Goal: Check status: Check status

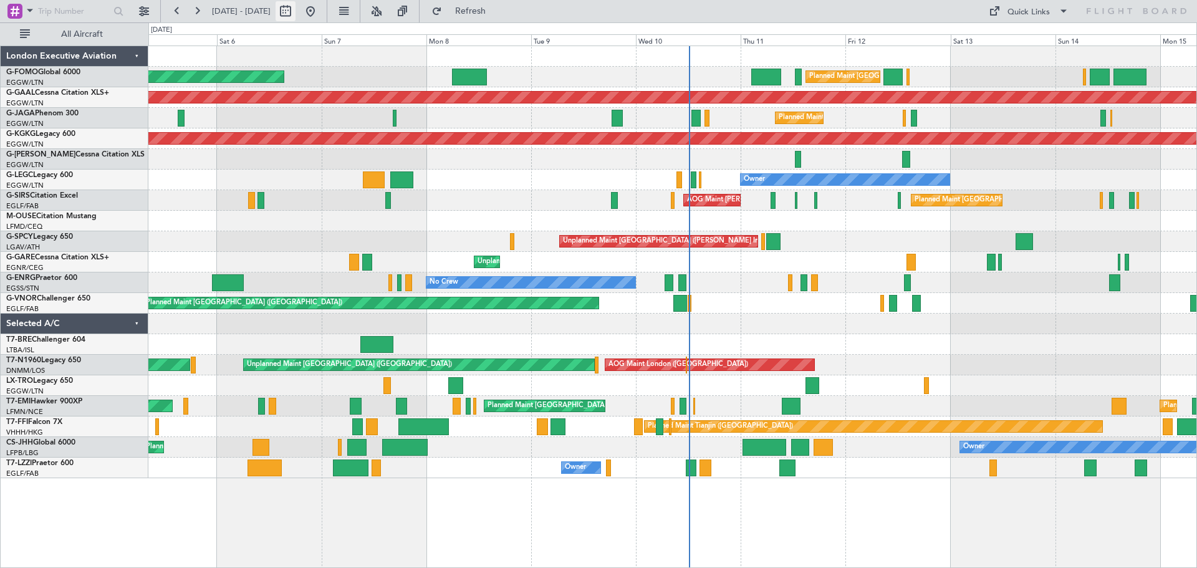
click at [295, 4] on button at bounding box center [285, 11] width 20 height 20
select select "9"
select select "2025"
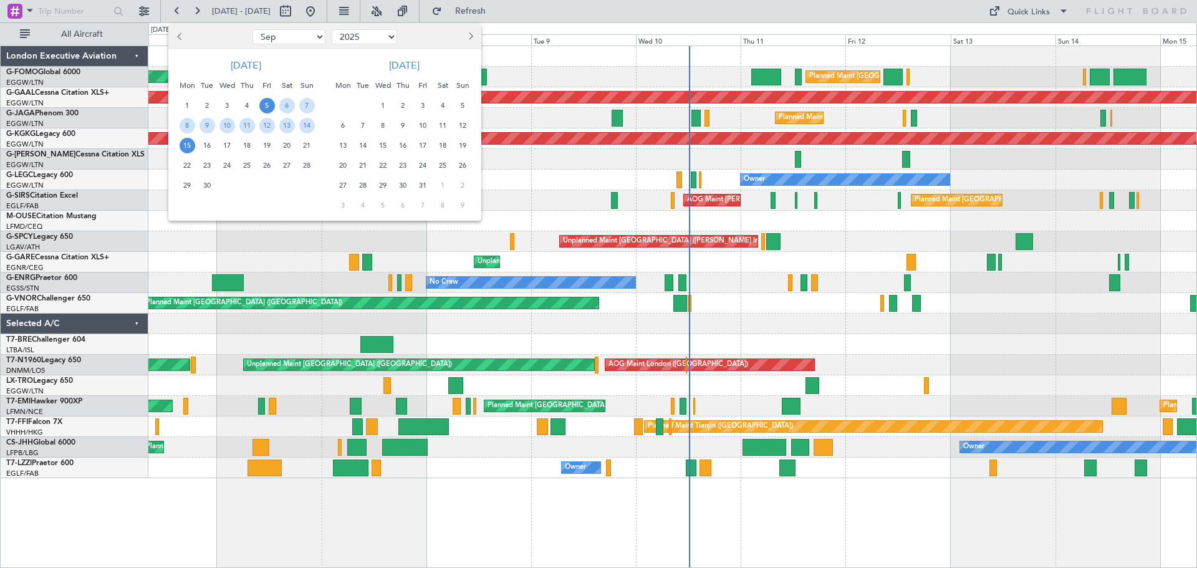
click at [182, 36] on span "Previous month" at bounding box center [180, 35] width 7 height 7
select select "8"
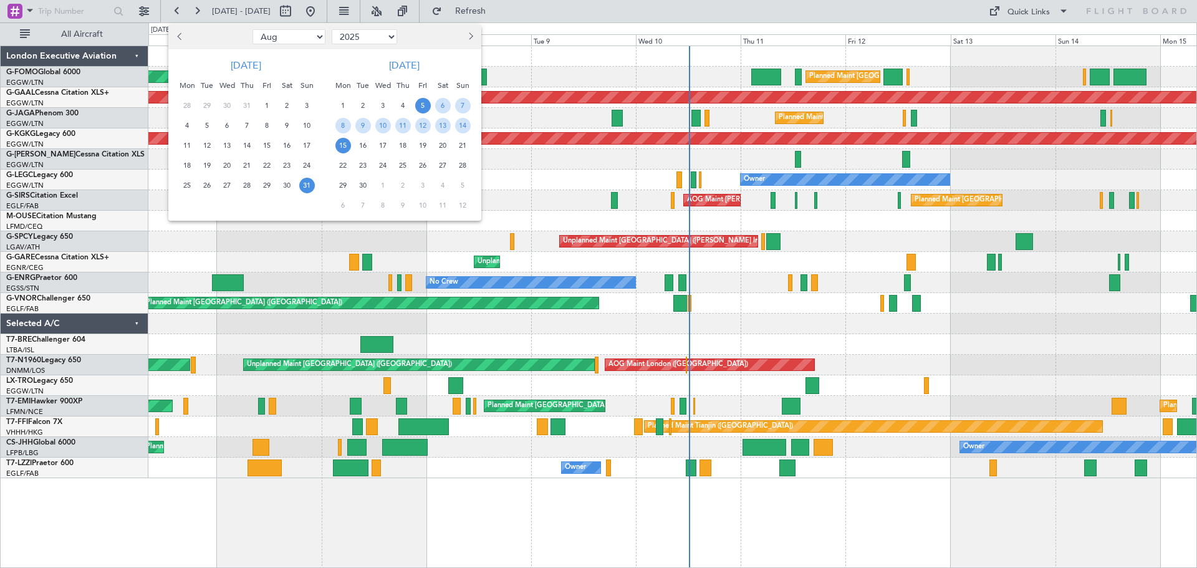
click at [303, 184] on span "31" at bounding box center [307, 186] width 16 height 16
click at [346, 103] on span "1" at bounding box center [343, 106] width 16 height 16
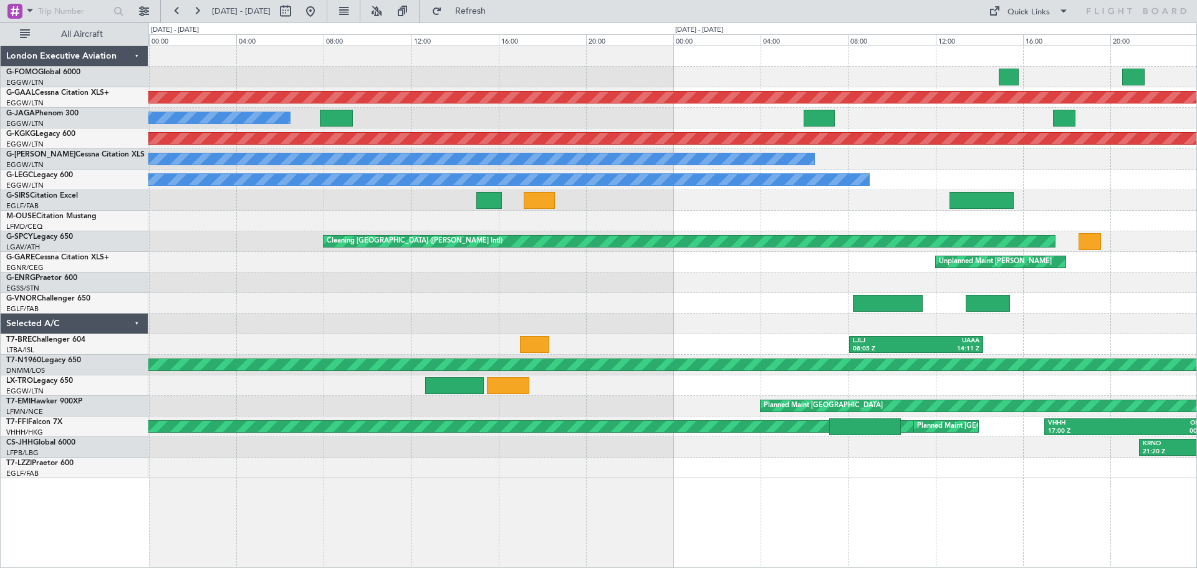
click at [639, 258] on div "Unplanned Maint [PERSON_NAME]" at bounding box center [672, 262] width 1048 height 21
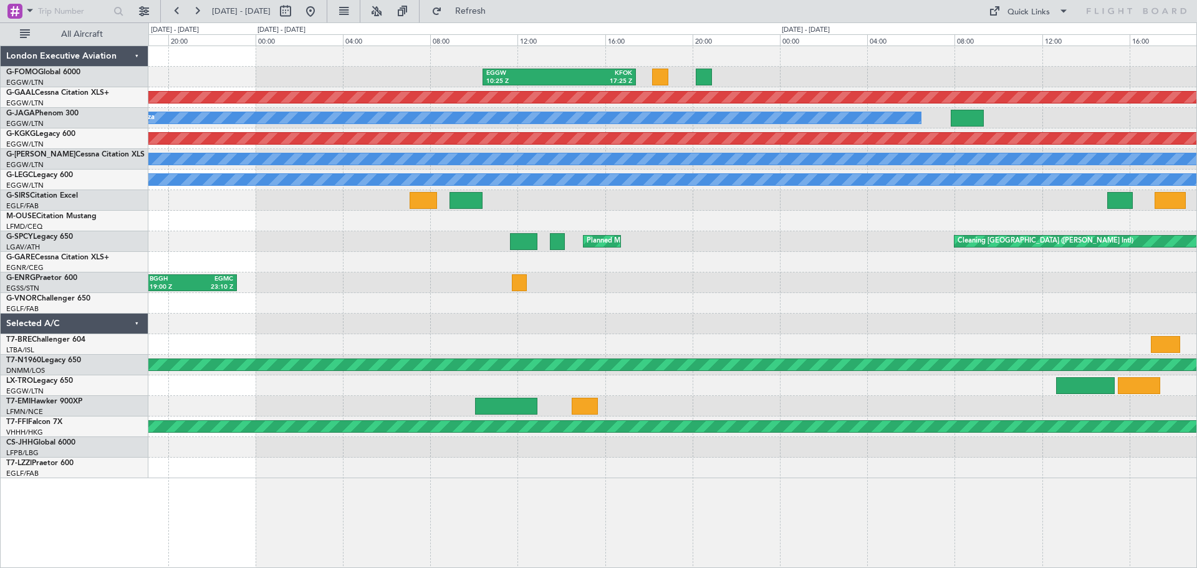
click at [911, 265] on div "EGGW 10:25 Z KFOK 17:25 Z Planned [GEOGRAPHIC_DATA] Owner Ibiza AOG Maint [GEOG…" at bounding box center [672, 262] width 1048 height 432
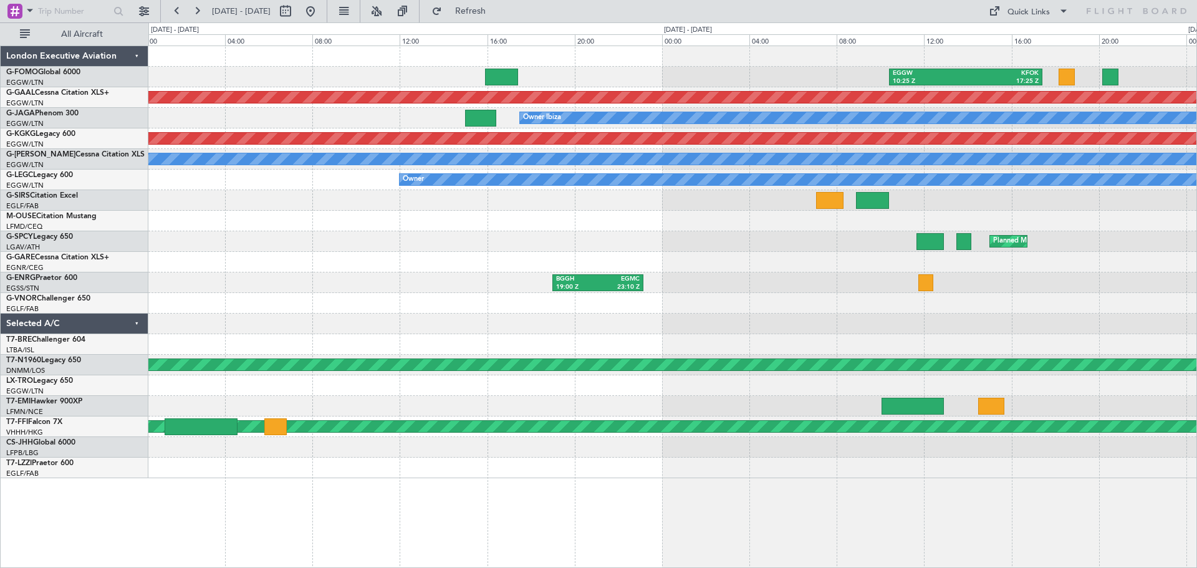
click at [725, 284] on div "EGGW 10:25 Z KFOK 17:25 Z Planned [GEOGRAPHIC_DATA] Owner Ibiza AOG Maint [GEOG…" at bounding box center [672, 262] width 1048 height 432
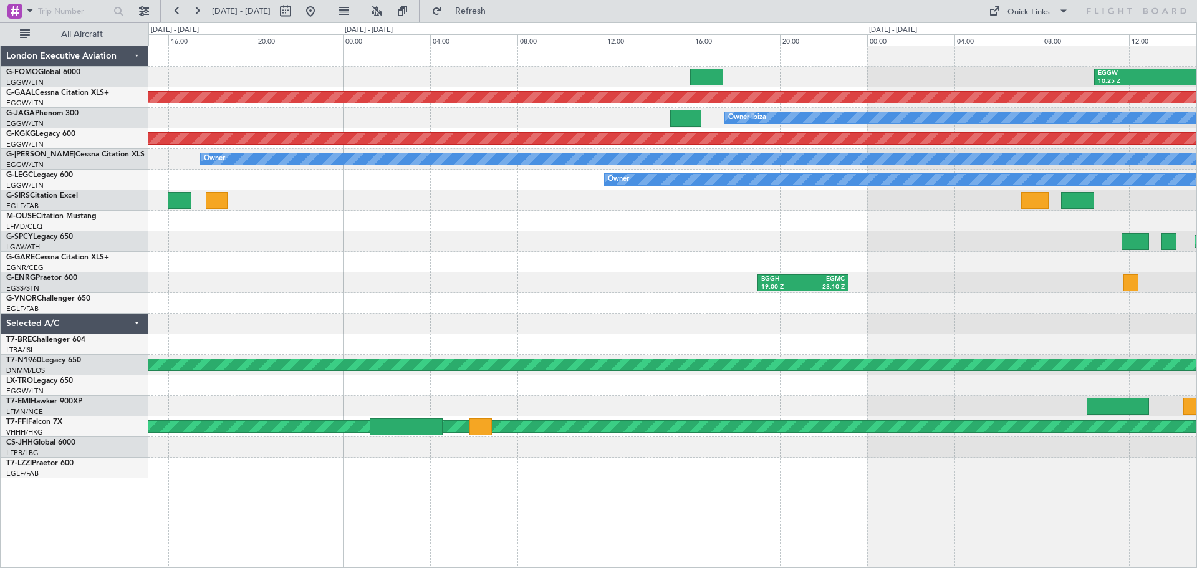
click at [596, 234] on div "EGGW 10:25 Z KFOK 17:25 Z Planned [GEOGRAPHIC_DATA] Owner Ibiza AOG Maint [GEOG…" at bounding box center [672, 262] width 1048 height 432
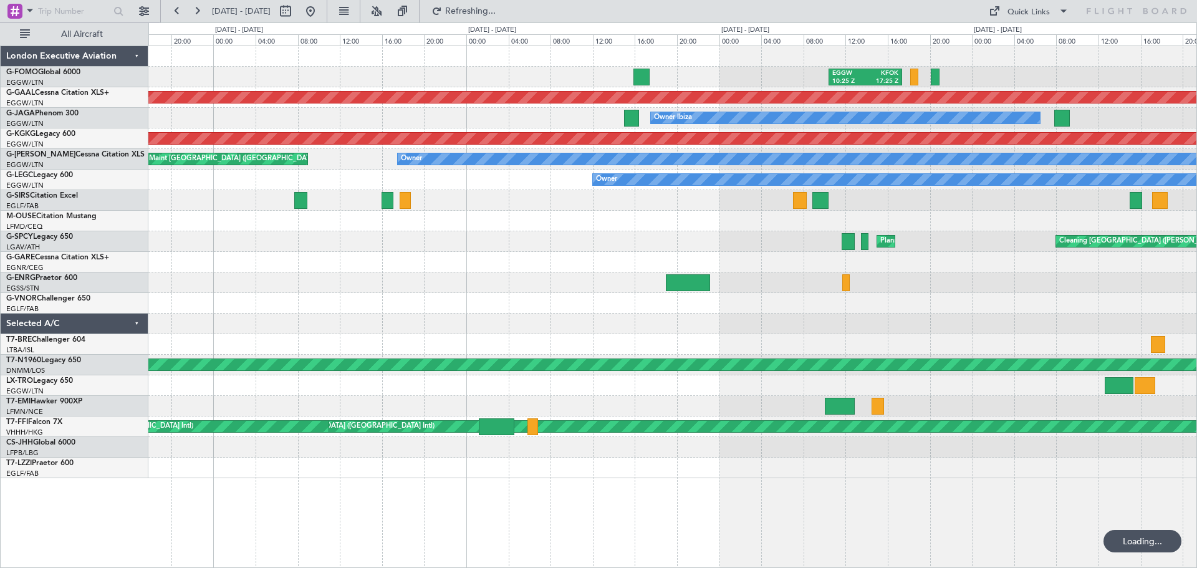
click at [537, 275] on div at bounding box center [672, 282] width 1048 height 21
click at [295, 7] on button at bounding box center [285, 11] width 20 height 20
select select "8"
select select "2025"
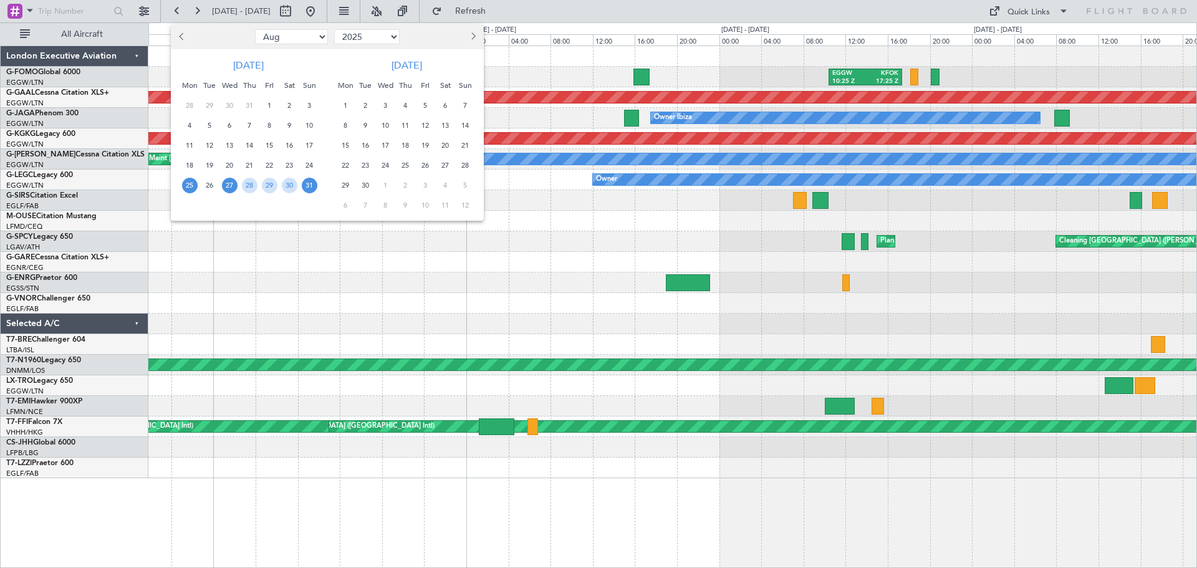
click at [185, 181] on span "25" at bounding box center [190, 186] width 16 height 16
click at [343, 121] on span "8" at bounding box center [346, 126] width 16 height 16
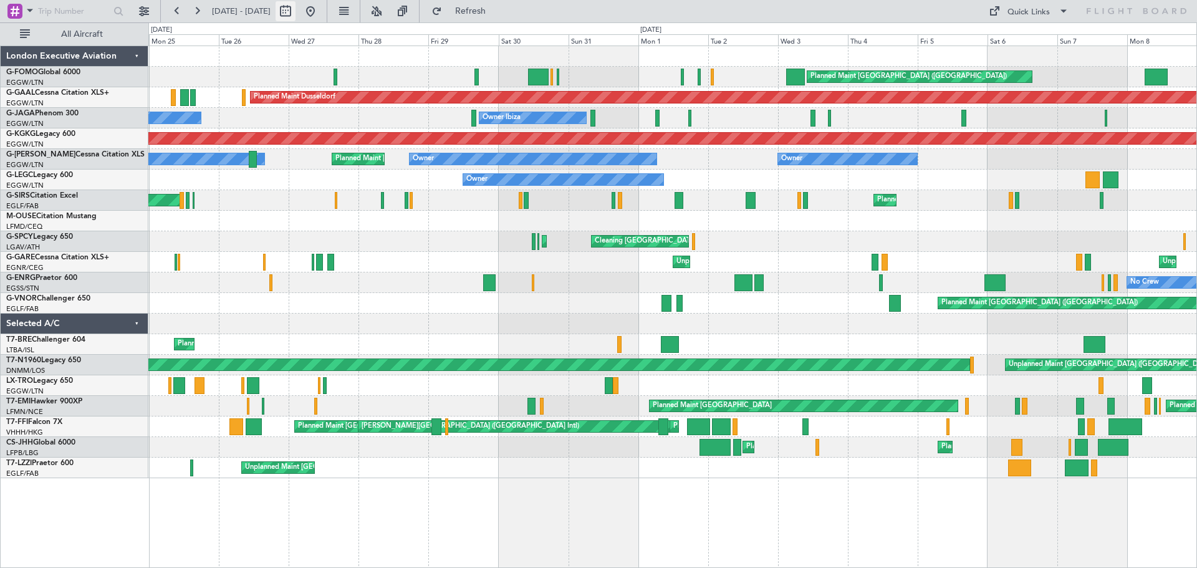
click at [295, 11] on button at bounding box center [285, 11] width 20 height 20
select select "8"
select select "2025"
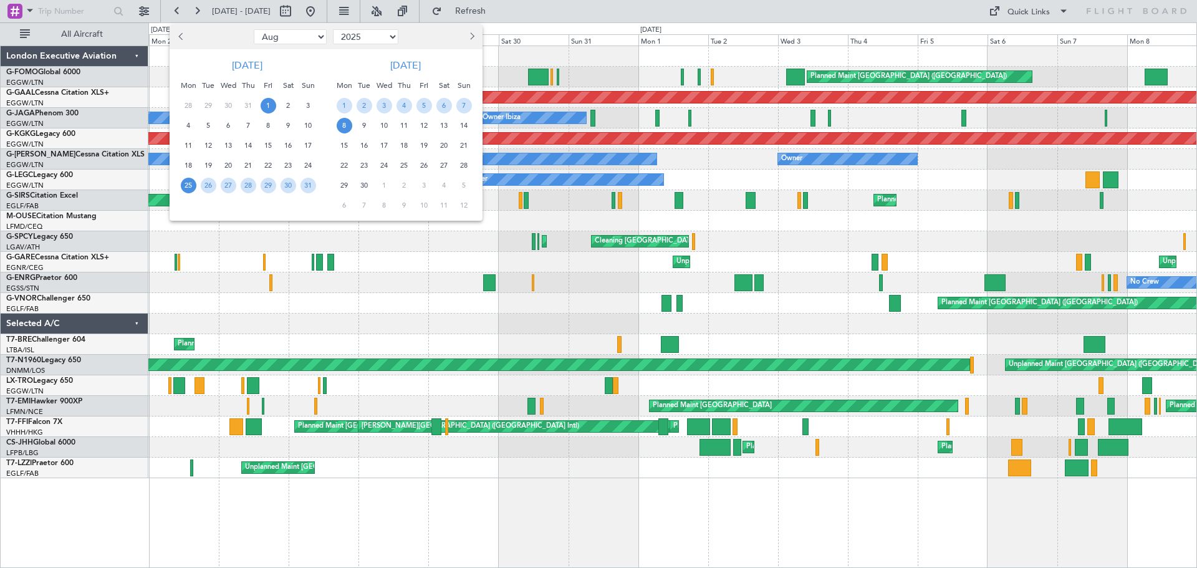
click at [265, 109] on span "1" at bounding box center [269, 106] width 16 height 16
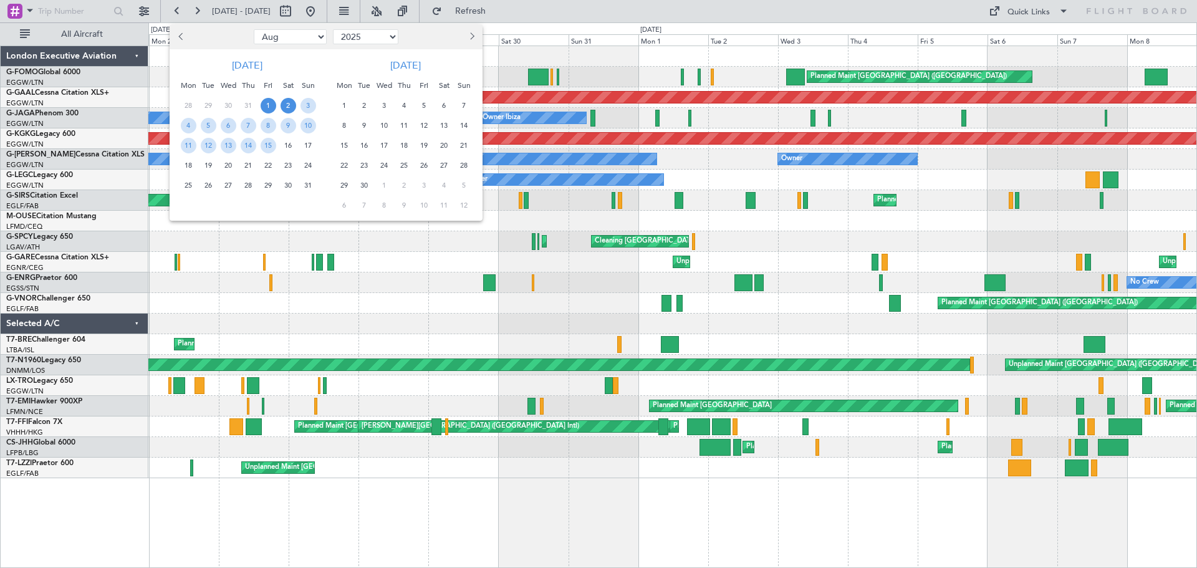
click at [290, 107] on span "2" at bounding box center [288, 106] width 16 height 16
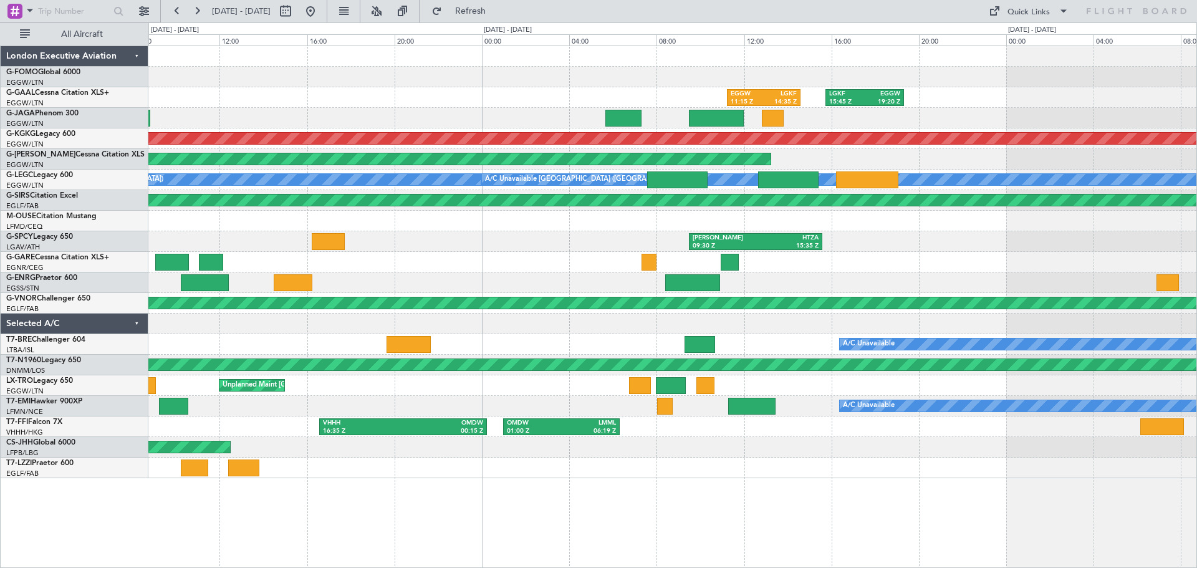
click at [535, 341] on div "Planned Maint [GEOGRAPHIC_DATA] EGGW 11:15 Z LGKF 14:35 Z LGKF 15:45 Z EGGW 19:…" at bounding box center [672, 262] width 1048 height 432
